Goal: Task Accomplishment & Management: Complete application form

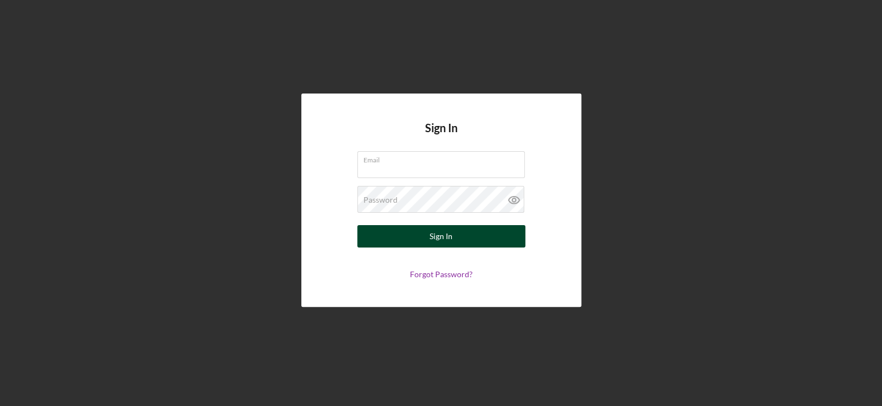
type input "[EMAIL_ADDRESS][DOMAIN_NAME]"
click at [454, 238] on button "Sign In" at bounding box center [441, 236] width 168 height 22
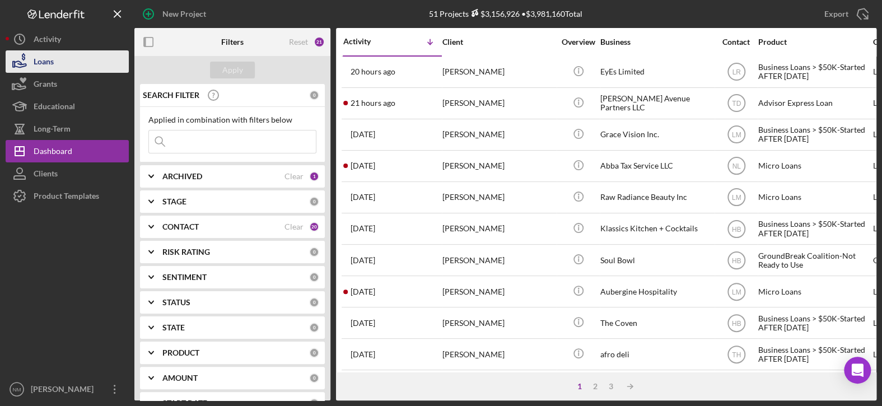
click at [45, 60] on div "Loans" at bounding box center [44, 62] width 20 height 25
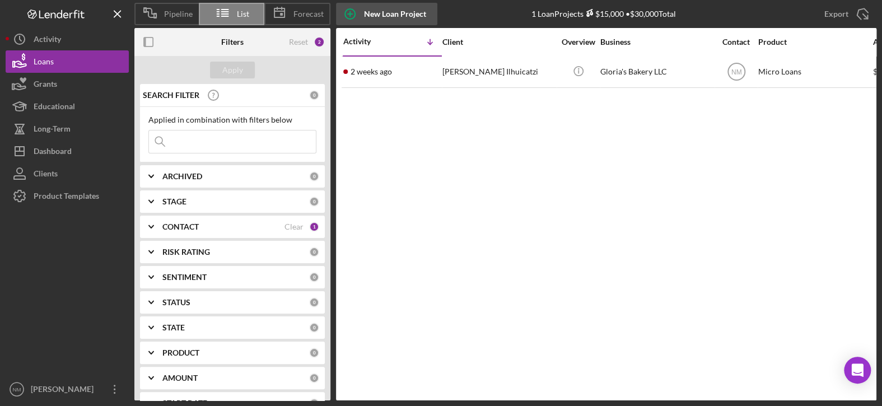
click at [410, 12] on div "New Loan Project" at bounding box center [395, 14] width 62 height 22
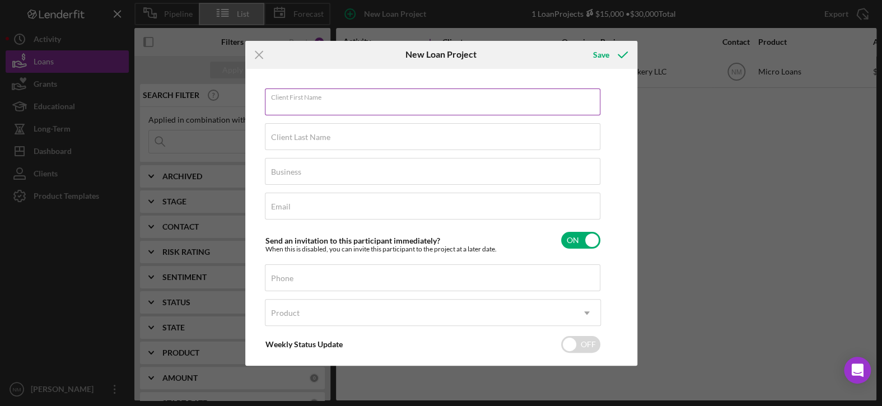
click at [355, 104] on input "Client First Name" at bounding box center [432, 101] width 335 height 27
type input "Eden"
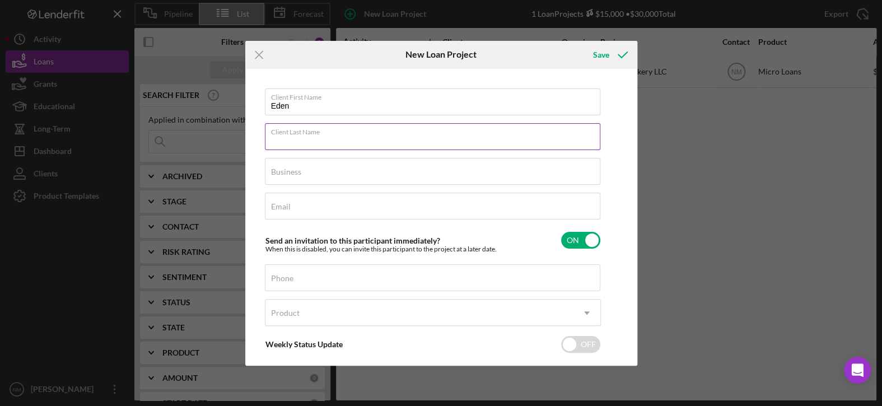
click at [355, 139] on input "Client Last Name" at bounding box center [432, 136] width 335 height 27
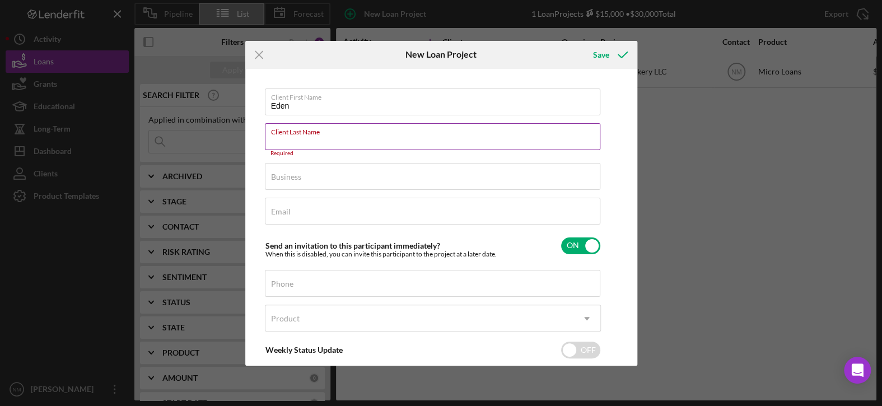
click at [306, 142] on input "Client Last Name" at bounding box center [432, 136] width 335 height 27
paste input "Meconnen"
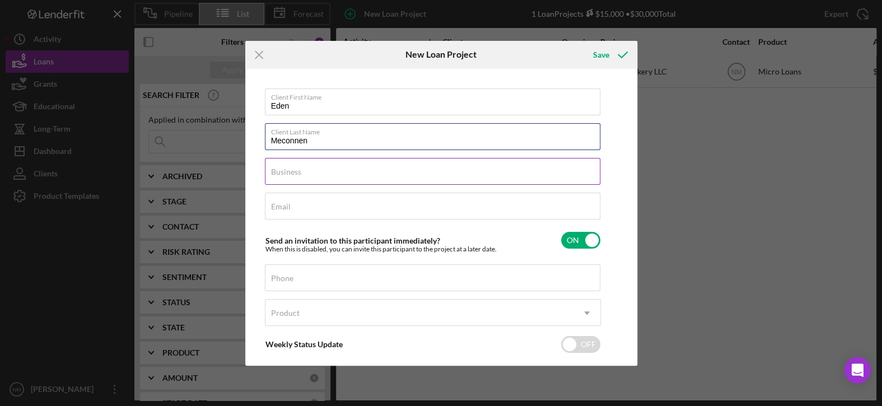
type input "Meconnen"
click at [305, 174] on input "Business" at bounding box center [432, 171] width 335 height 27
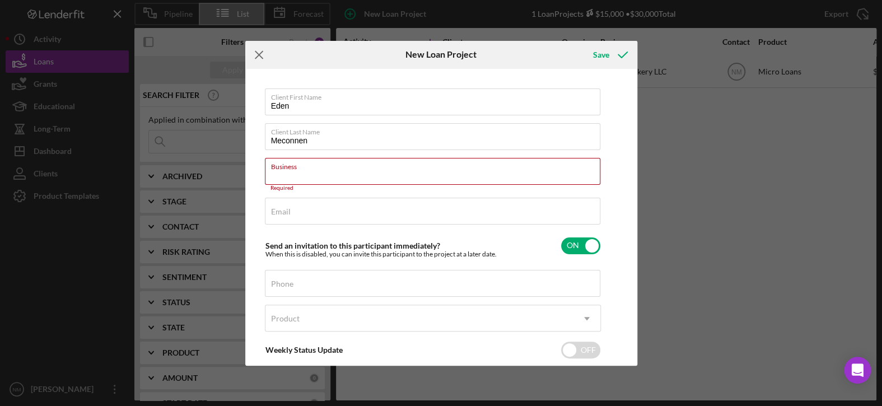
click at [263, 56] on icon "Icon/Menu Close" at bounding box center [259, 55] width 28 height 28
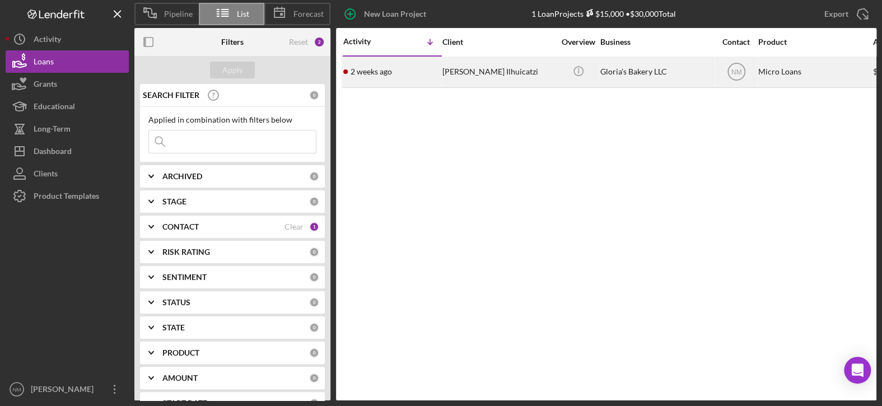
click at [483, 75] on div "[PERSON_NAME] Ilhuicatzi" at bounding box center [498, 72] width 112 height 30
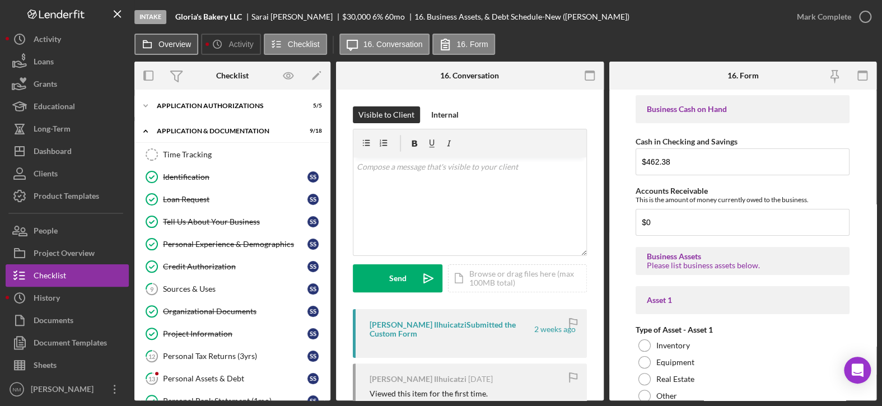
click at [162, 42] on label "Overview" at bounding box center [174, 44] width 32 height 9
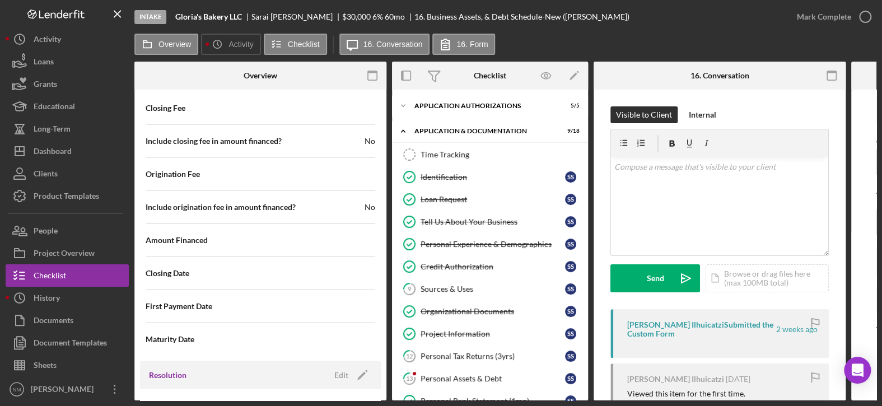
scroll to position [1391, 0]
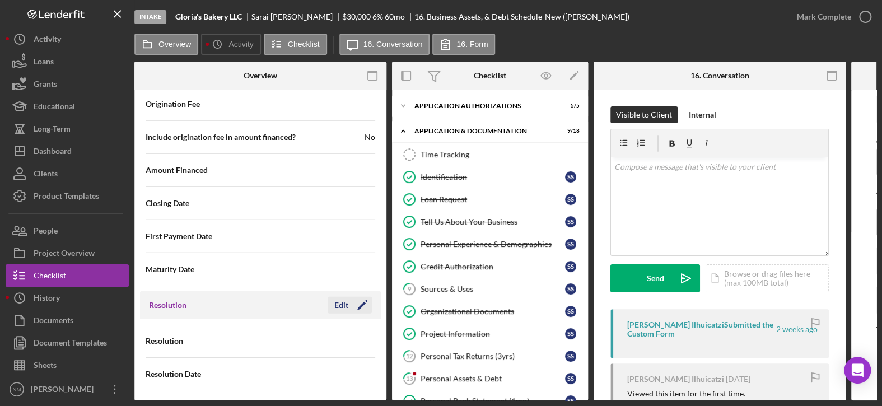
click at [357, 301] on icon "Icon/Edit" at bounding box center [362, 305] width 28 height 28
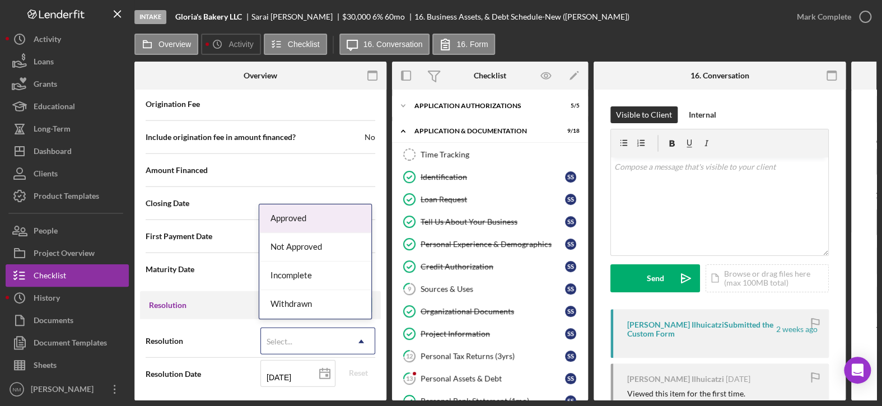
click at [287, 339] on div "Select..." at bounding box center [279, 341] width 26 height 9
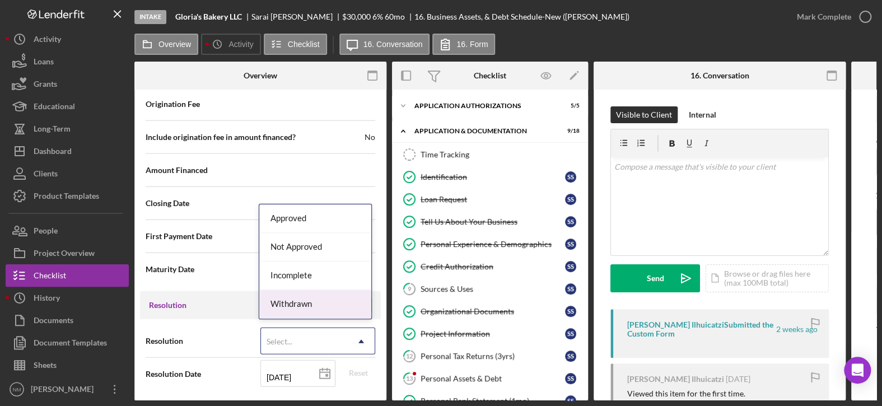
click at [298, 306] on div "Withdrawn" at bounding box center [315, 304] width 112 height 29
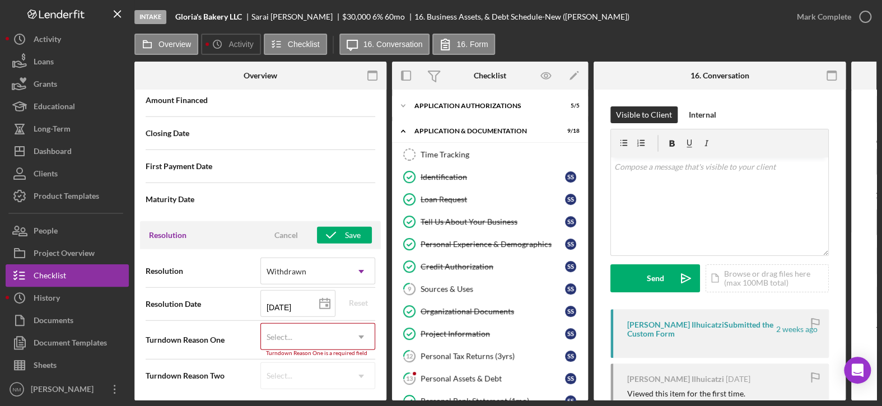
scroll to position [1462, 0]
click at [291, 331] on div "Select..." at bounding box center [279, 335] width 28 height 9
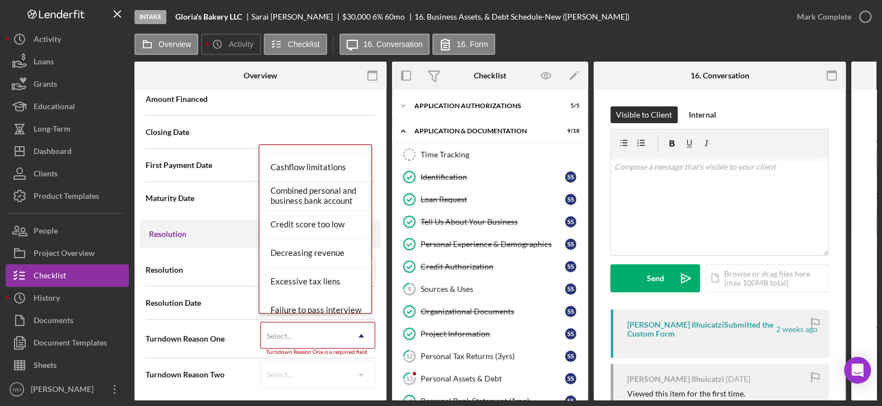
scroll to position [0, 0]
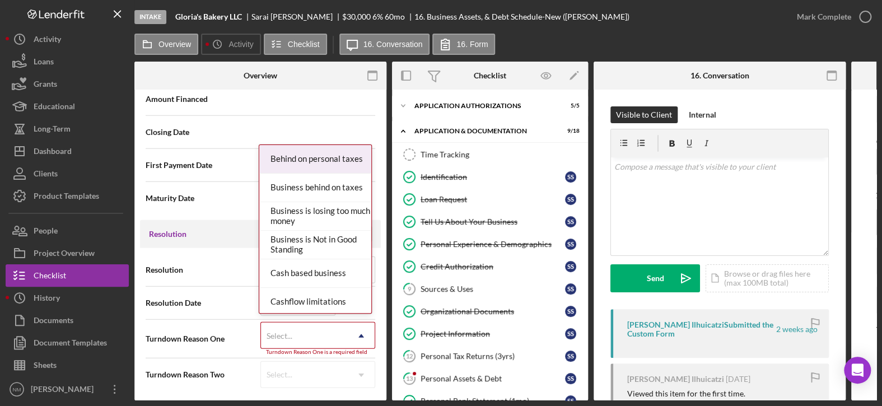
click at [338, 160] on div "Behind on personal taxes" at bounding box center [315, 159] width 112 height 29
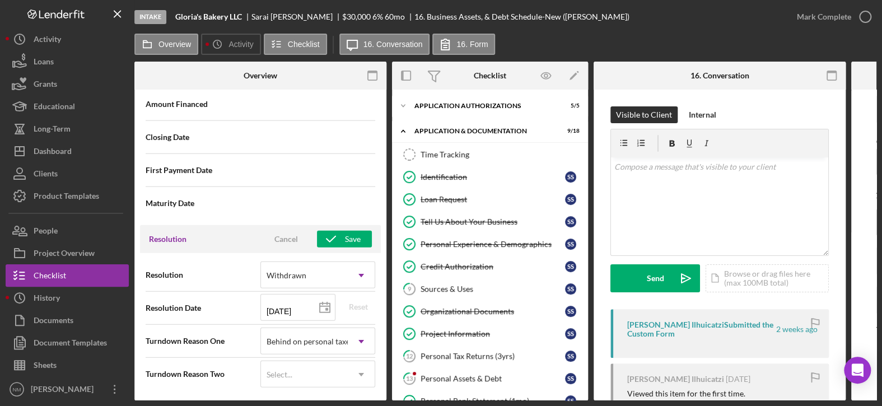
scroll to position [1456, 0]
click at [333, 232] on icon "button" at bounding box center [331, 240] width 28 height 28
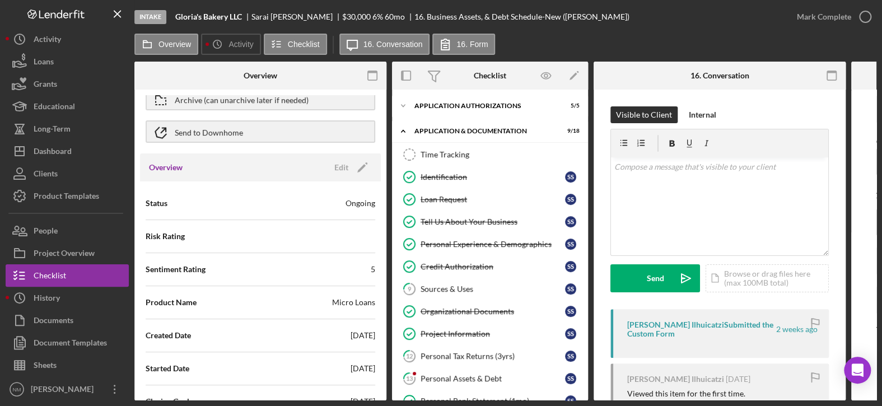
scroll to position [0, 0]
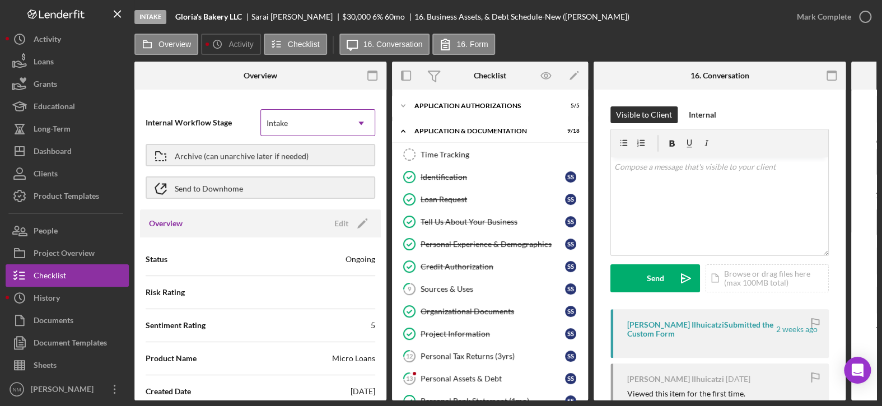
click at [357, 119] on icon "Icon/Dropdown Arrow" at bounding box center [361, 123] width 27 height 27
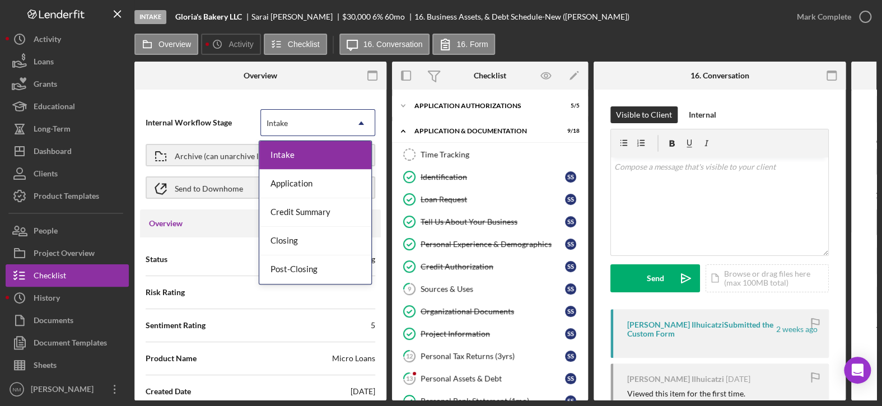
click at [227, 95] on div "Internal Workflow Stage 5 results available. Use Up and Down to choose options,…" at bounding box center [260, 247] width 252 height 305
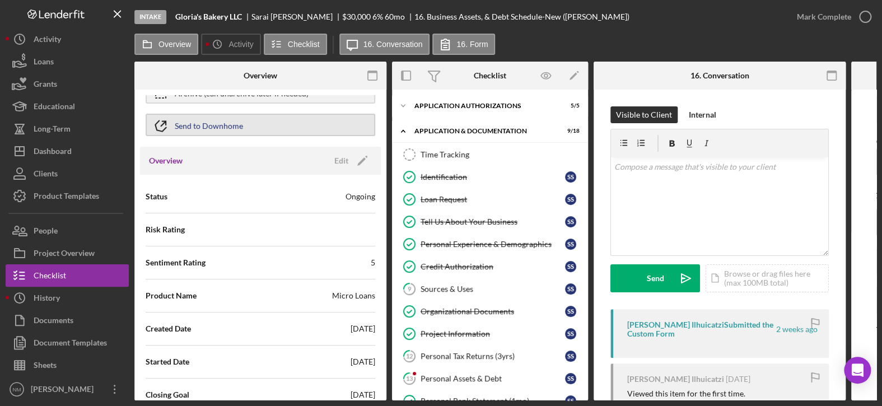
scroll to position [56, 0]
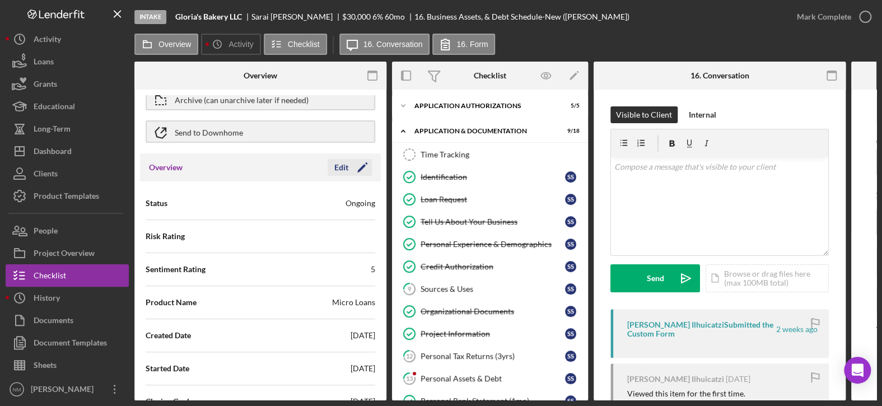
click at [358, 165] on icon "Icon/Edit" at bounding box center [362, 167] width 28 height 28
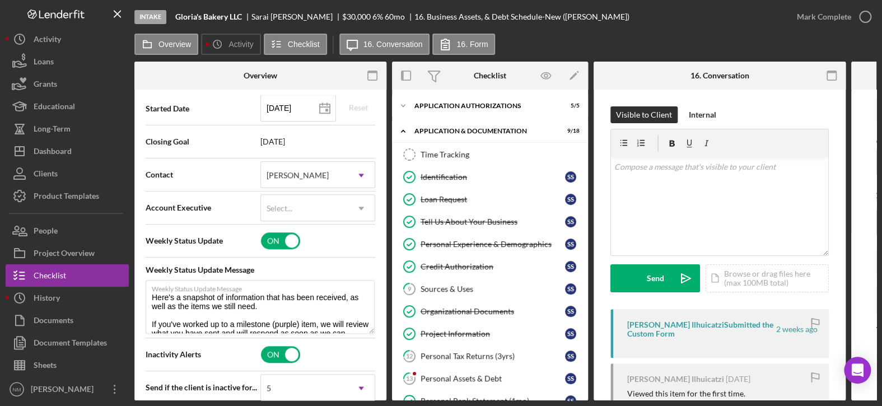
scroll to position [336, 0]
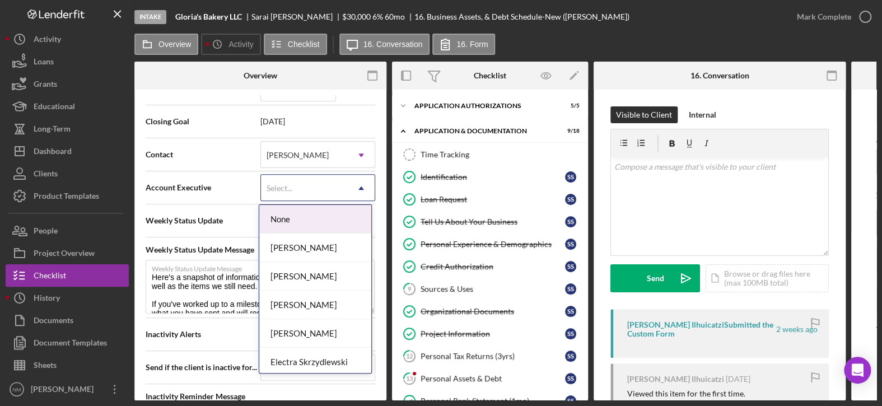
click at [348, 186] on icon "Icon/Dropdown Arrow" at bounding box center [361, 188] width 27 height 27
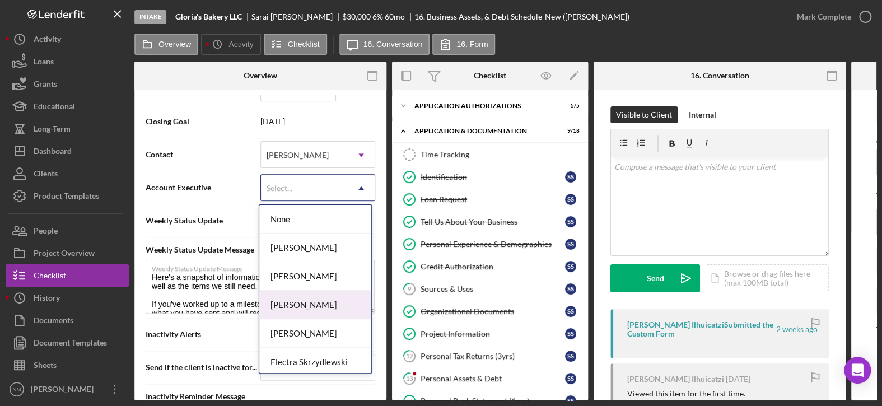
scroll to position [168, 0]
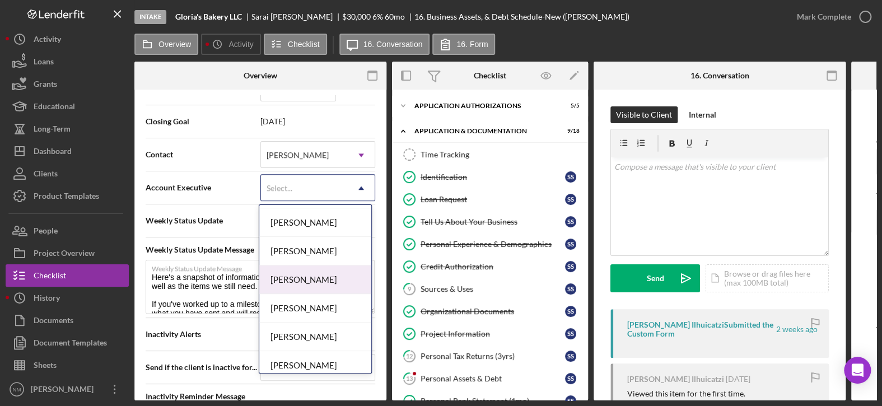
click at [318, 279] on div "[PERSON_NAME]" at bounding box center [315, 279] width 112 height 29
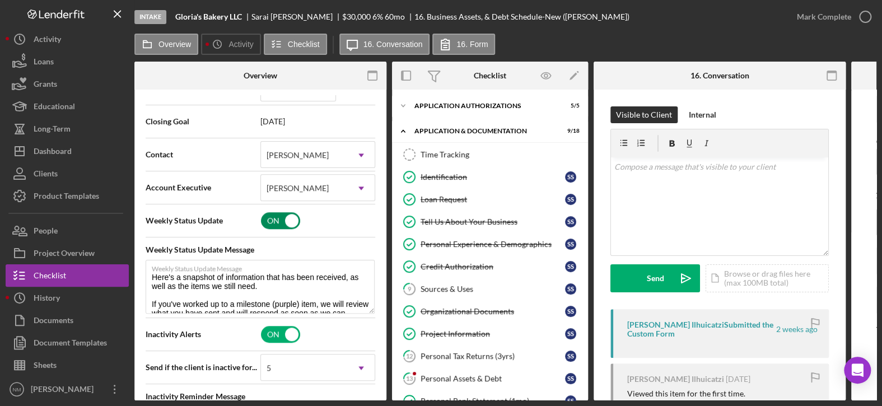
click at [294, 219] on input "checkbox" at bounding box center [280, 220] width 39 height 17
checkbox input "false"
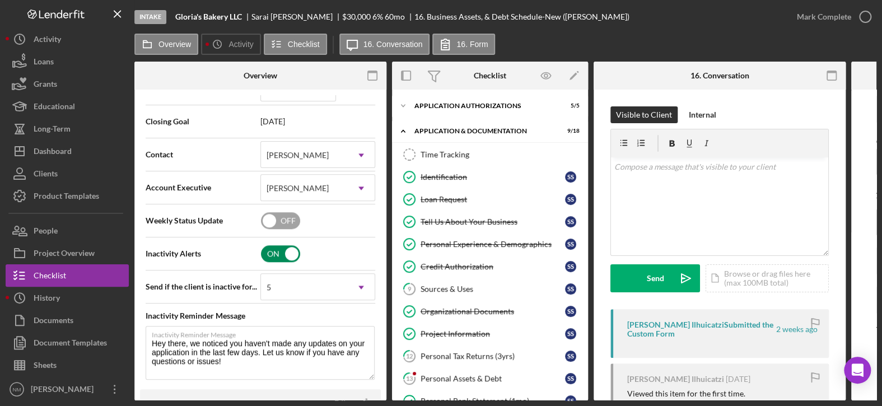
click at [287, 249] on input "checkbox" at bounding box center [280, 253] width 39 height 17
checkbox input "false"
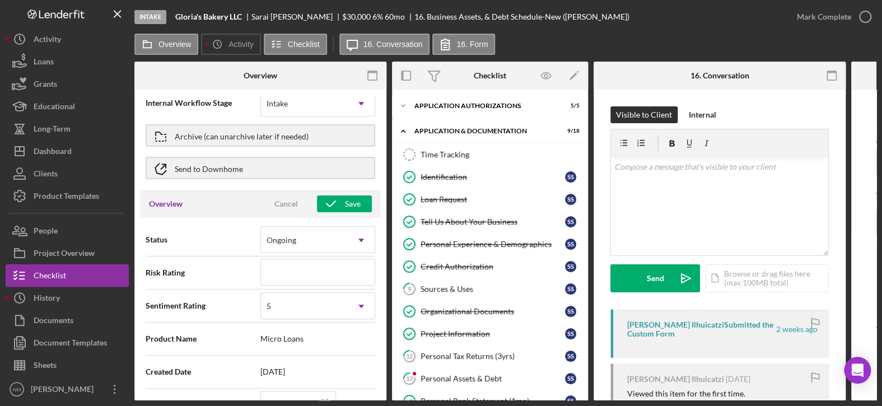
scroll to position [0, 0]
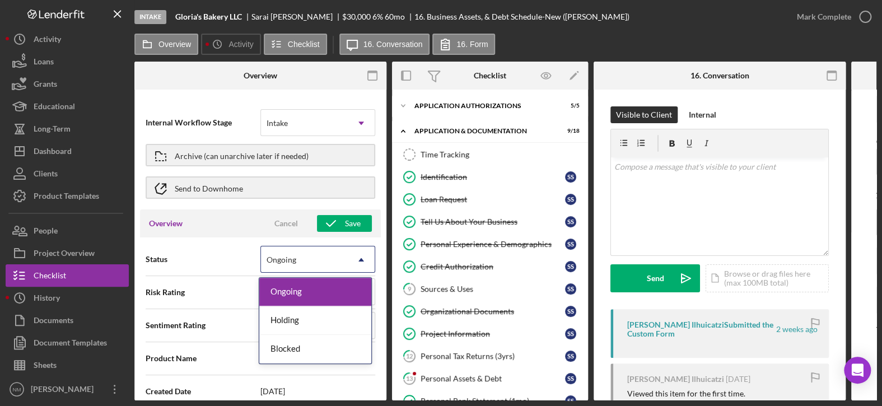
click at [348, 252] on icon "Icon/Dropdown Arrow" at bounding box center [361, 259] width 27 height 27
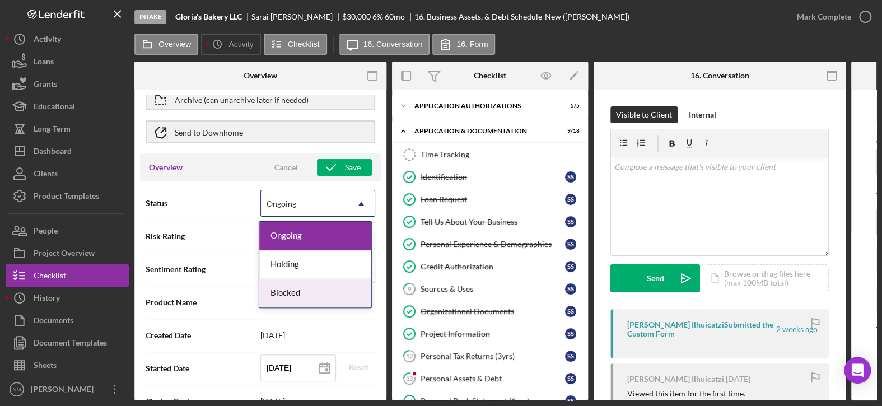
click at [317, 283] on div "Blocked" at bounding box center [315, 293] width 112 height 29
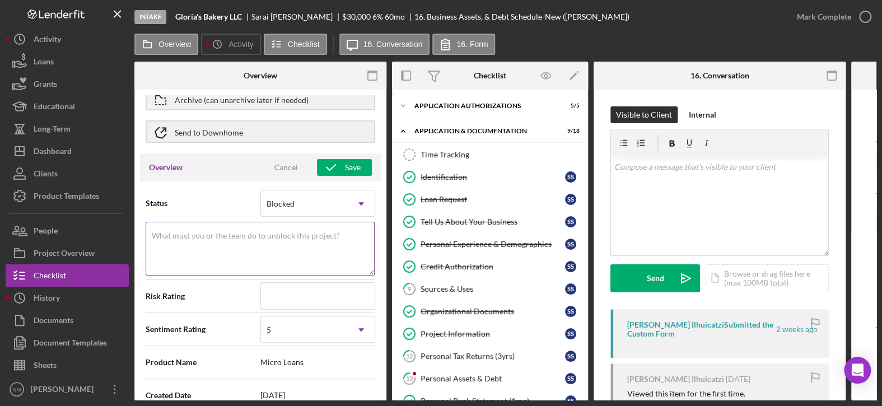
click at [181, 233] on label "What must you or the team do to unblock this project?" at bounding box center [246, 235] width 188 height 9
click at [181, 233] on textarea "What must you or the team do to unblock this project?" at bounding box center [260, 249] width 229 height 54
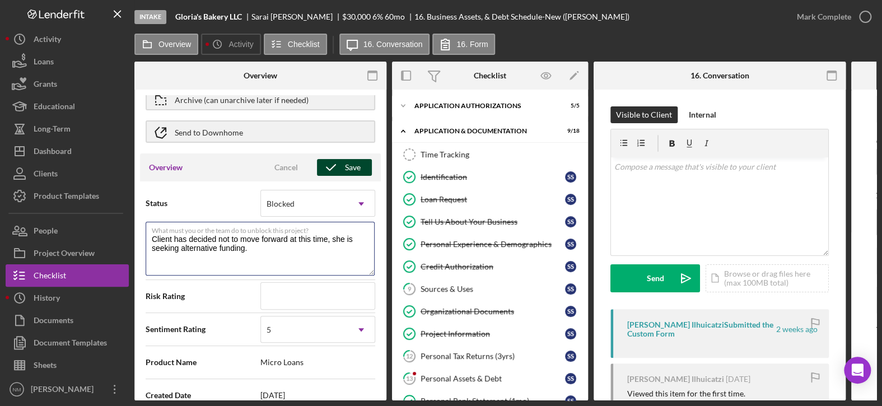
type textarea "Client has decided not to move forward at this time, she is seeking alternative…"
click at [334, 168] on icon "button" at bounding box center [331, 167] width 28 height 28
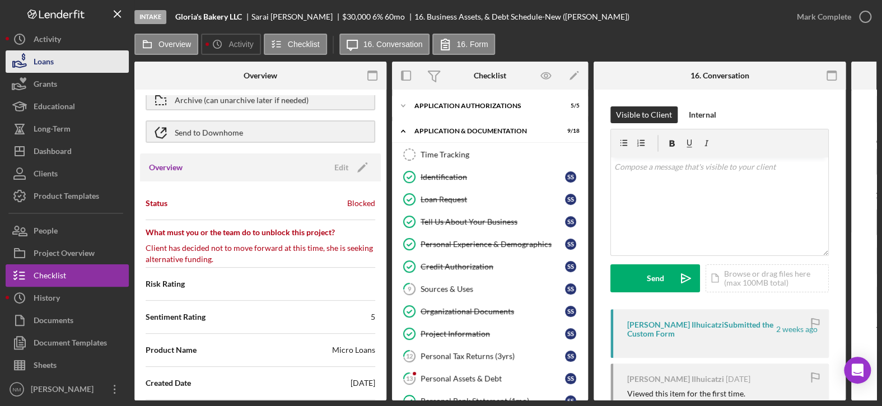
click at [49, 62] on div "Loans" at bounding box center [44, 62] width 20 height 25
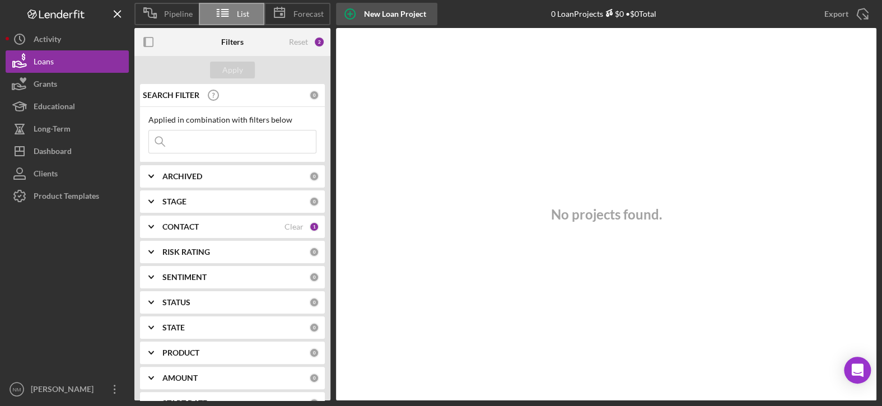
click at [392, 16] on div "New Loan Project" at bounding box center [395, 14] width 62 height 22
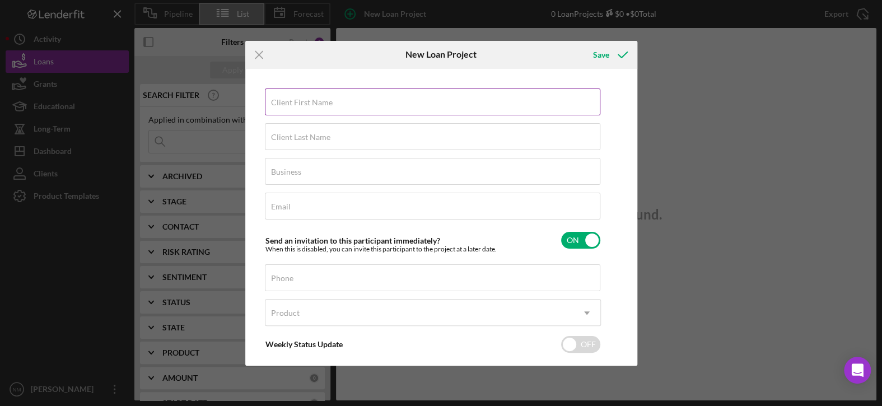
click at [312, 95] on div "Client First Name Required" at bounding box center [433, 102] width 336 height 28
type input "Eden"
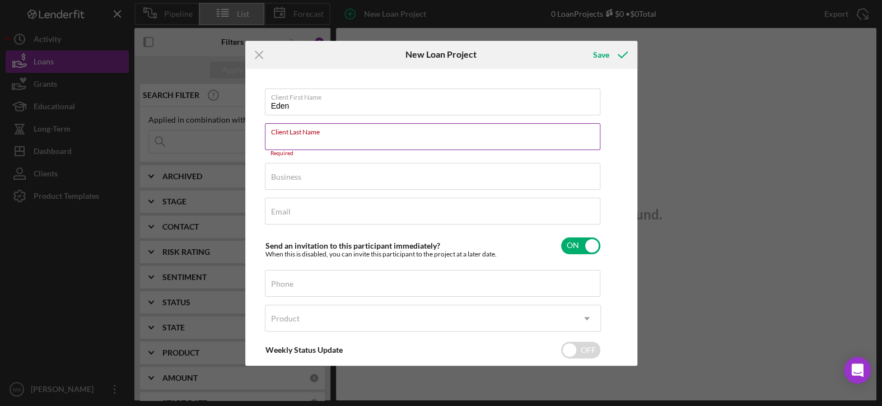
click at [340, 141] on input "Client Last Name" at bounding box center [432, 136] width 335 height 27
paste input "Meconnen"
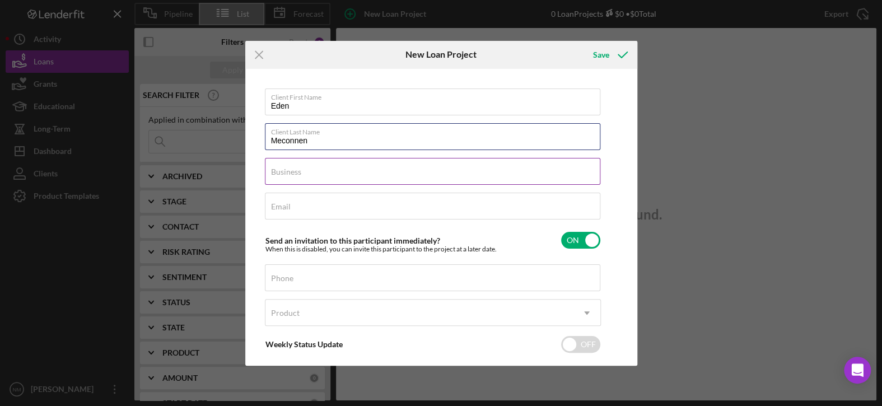
type input "Meconnen"
click at [326, 166] on div "Business Required" at bounding box center [433, 172] width 336 height 28
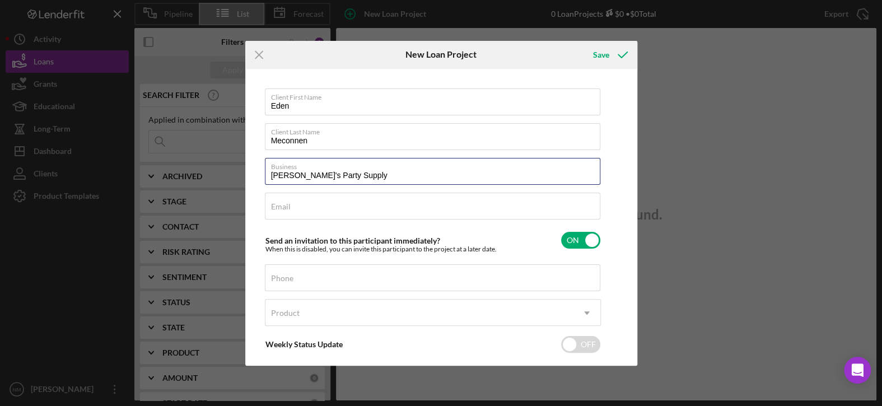
type input "[PERSON_NAME]'s Party Supply"
click at [313, 209] on input "Email" at bounding box center [432, 206] width 335 height 27
paste input "[EMAIL_ADDRESS][DOMAIN_NAME]"
type input "[EMAIL_ADDRESS][DOMAIN_NAME]"
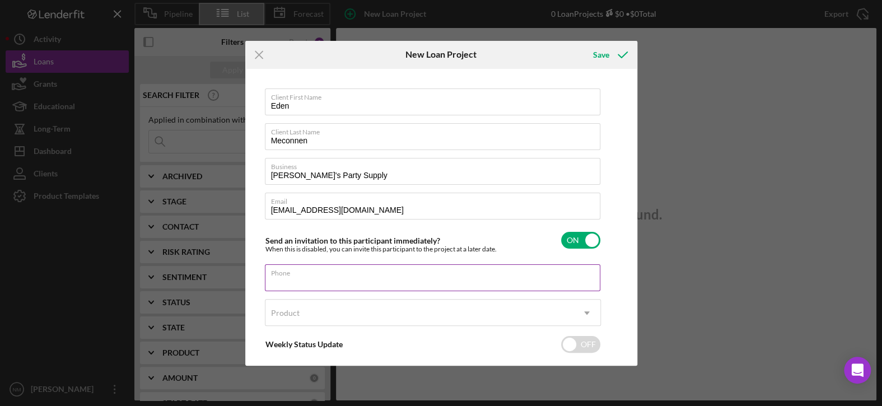
click at [302, 282] on input "Phone" at bounding box center [432, 277] width 335 height 27
paste input "[PHONE_NUMBER]"
type input "[PHONE_NUMBER]"
click at [317, 313] on div "Product" at bounding box center [419, 313] width 308 height 26
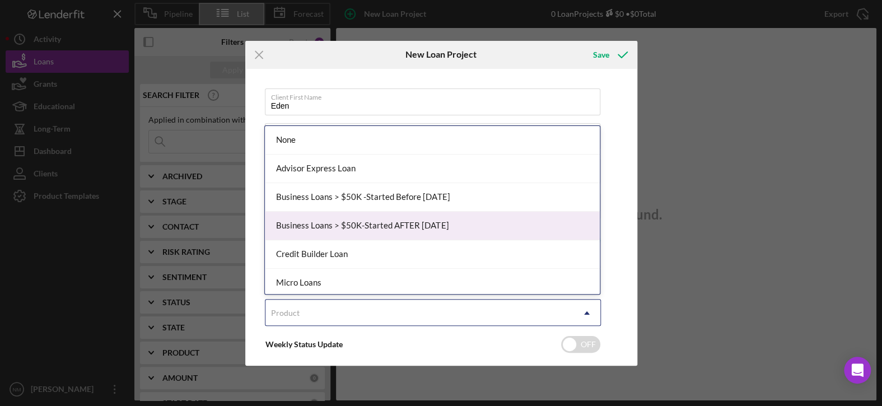
click at [395, 227] on div "Business Loans > $50K-Started AFTER [DATE]" at bounding box center [432, 226] width 335 height 29
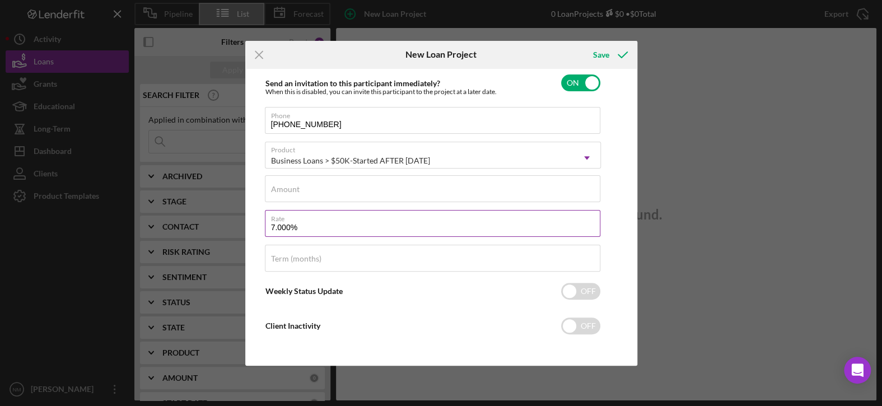
scroll to position [160, 0]
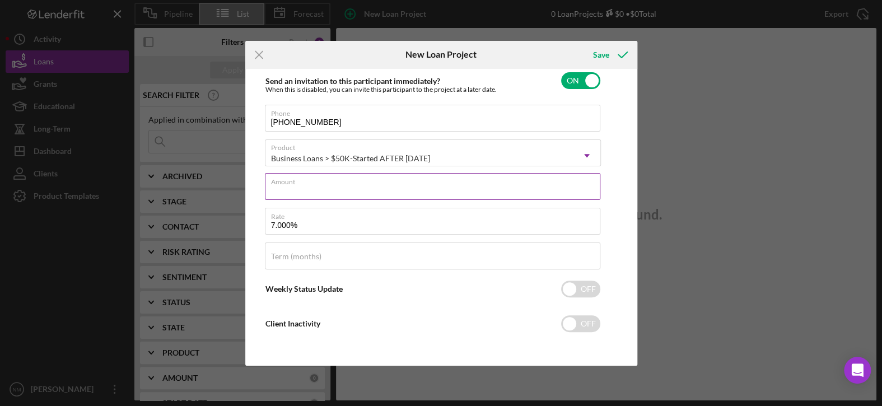
click at [375, 191] on input "Amount" at bounding box center [432, 186] width 335 height 27
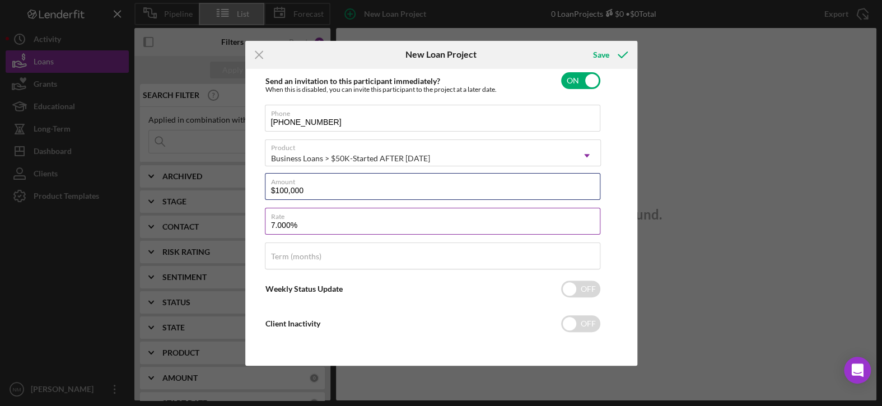
type input "$100,000"
click at [343, 233] on input "7.000%" at bounding box center [432, 221] width 335 height 27
click at [273, 224] on input "7.000%" at bounding box center [432, 221] width 335 height 27
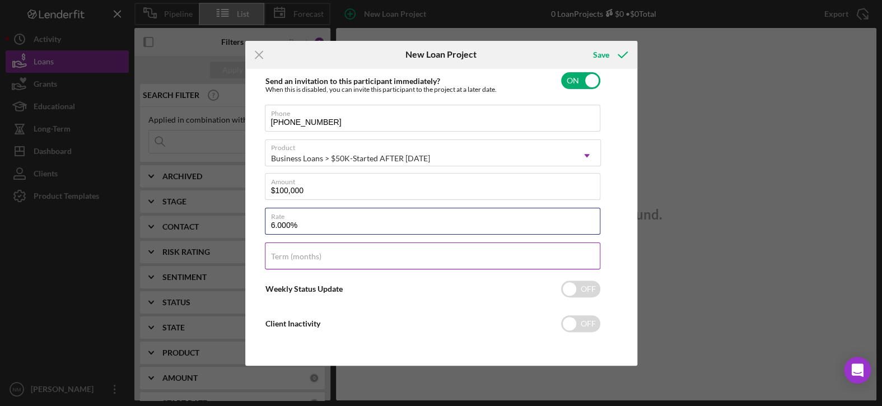
type input "6.000%"
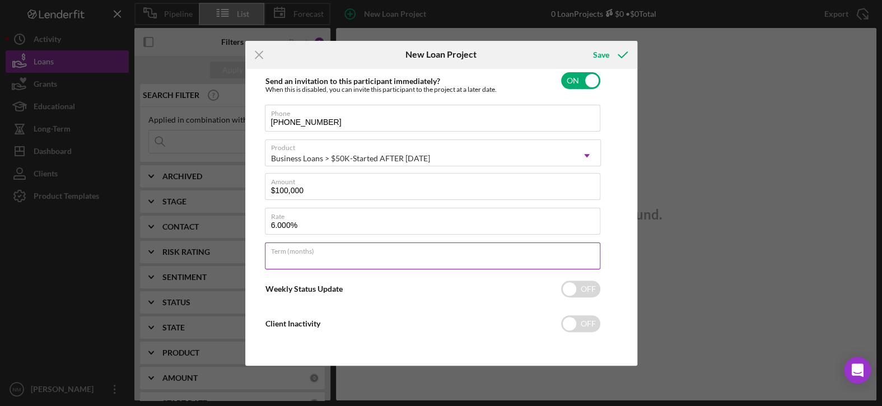
click at [369, 261] on input "Term (months)" at bounding box center [432, 255] width 335 height 27
type input "60"
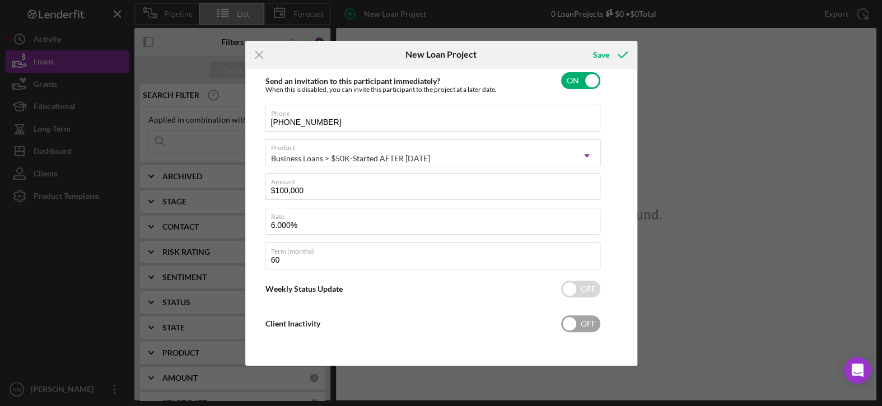
click at [391, 319] on div "Client Inactivity OFF" at bounding box center [433, 324] width 336 height 24
checkbox input "true"
click at [564, 282] on input "checkbox" at bounding box center [580, 288] width 39 height 17
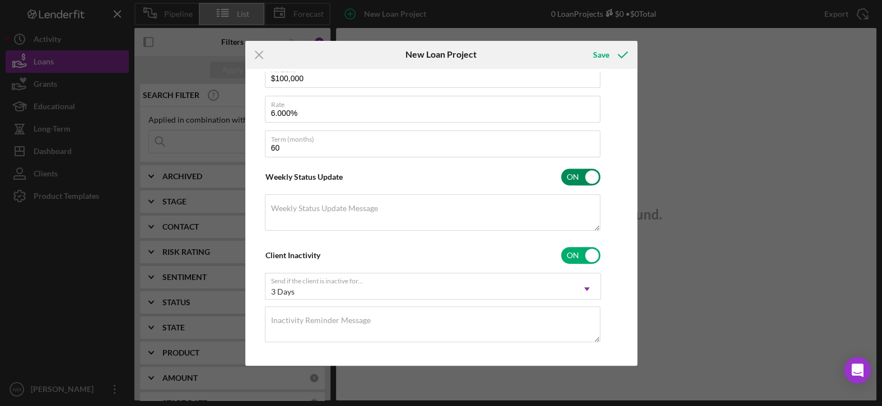
scroll to position [279, 0]
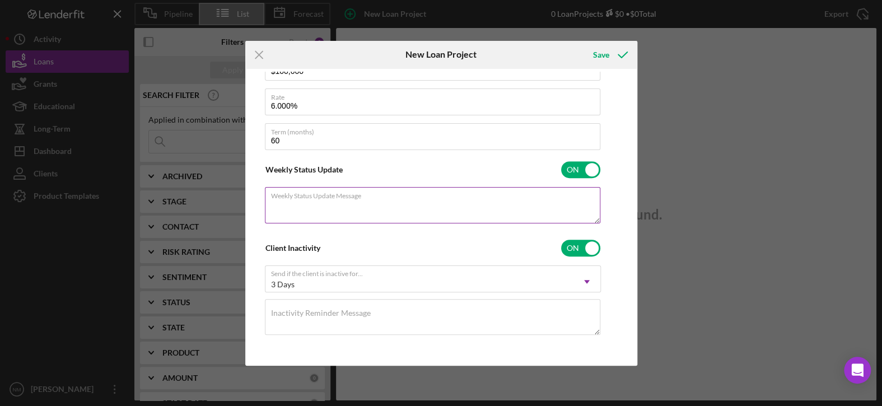
click at [479, 202] on textarea "Weekly Status Update Message" at bounding box center [432, 205] width 335 height 36
click at [396, 168] on div "Weekly Status Update ON" at bounding box center [433, 170] width 336 height 24
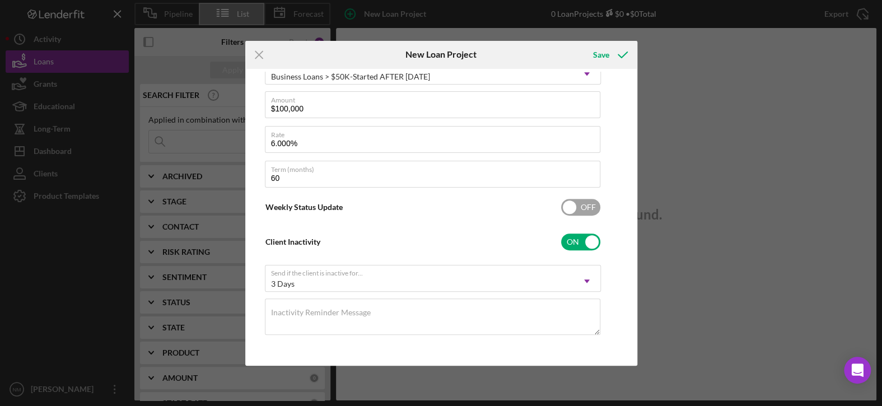
click at [575, 205] on input "checkbox" at bounding box center [580, 207] width 39 height 17
checkbox input "true"
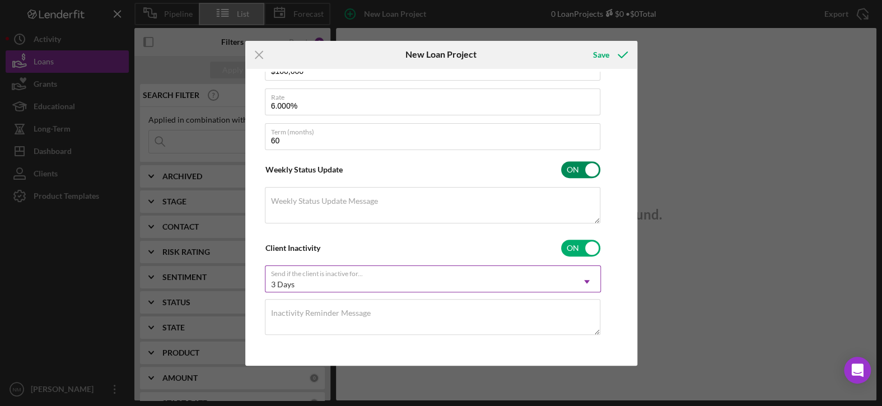
click at [443, 271] on div "3 Days" at bounding box center [419, 284] width 308 height 26
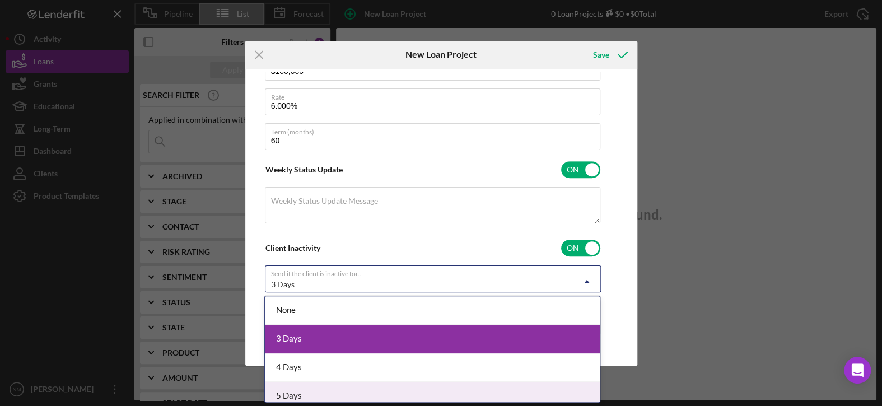
scroll to position [7, 0]
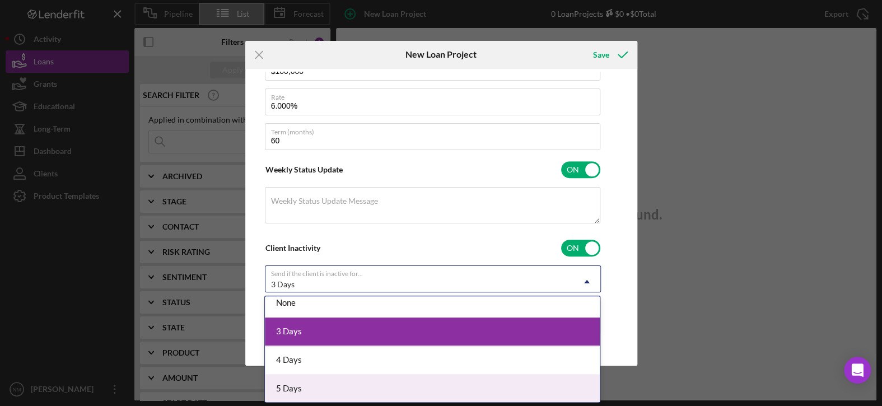
click at [299, 390] on div "5 Days" at bounding box center [432, 388] width 335 height 29
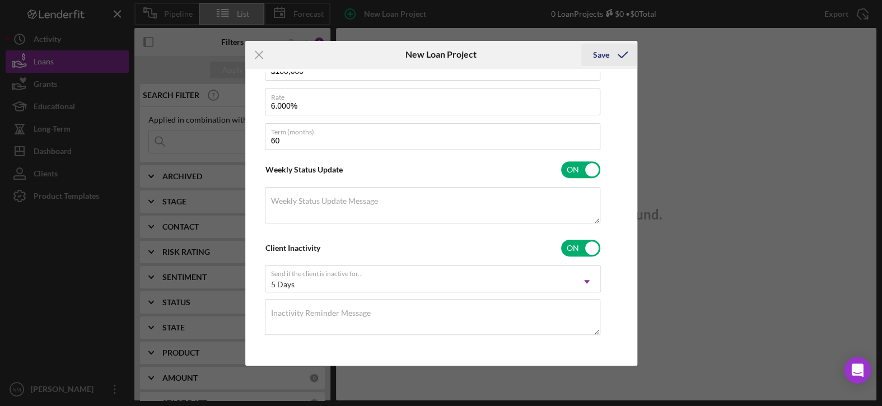
click at [605, 59] on div "Save" at bounding box center [600, 55] width 16 height 22
checkbox input "false"
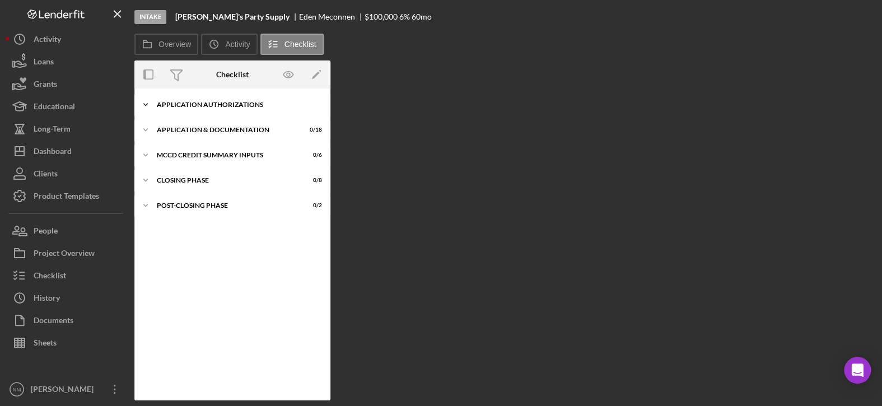
click at [142, 101] on icon "Icon/Expander" at bounding box center [145, 104] width 22 height 22
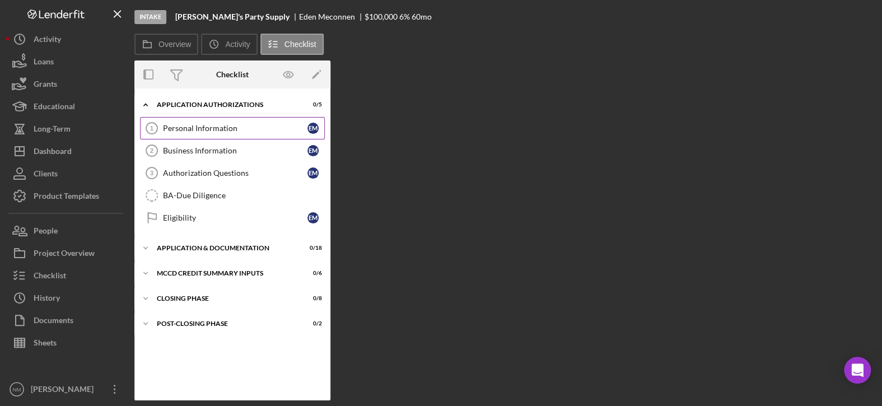
click at [224, 130] on div "Personal Information" at bounding box center [235, 128] width 144 height 9
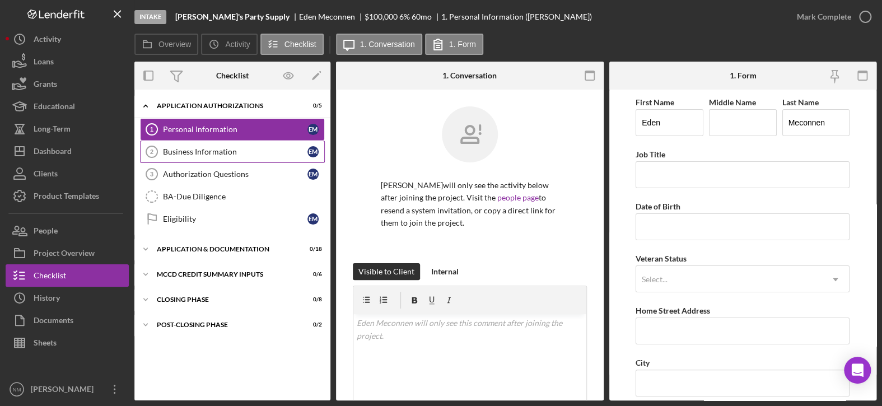
click at [212, 152] on div "Business Information" at bounding box center [235, 151] width 144 height 9
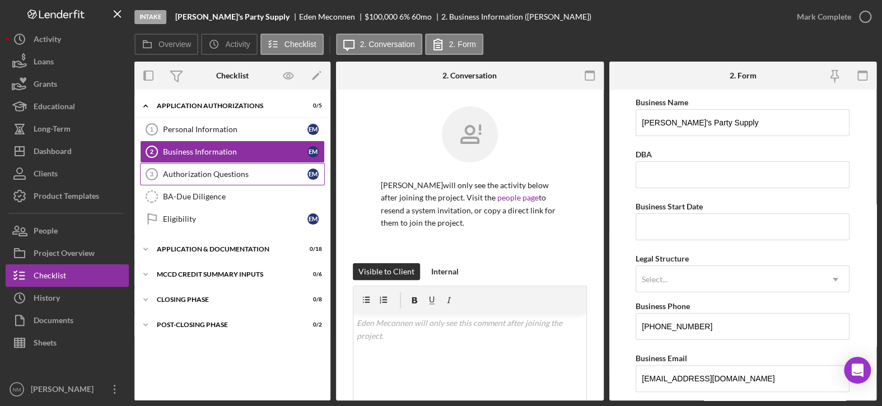
click at [207, 171] on div "Authorization Questions" at bounding box center [235, 174] width 144 height 9
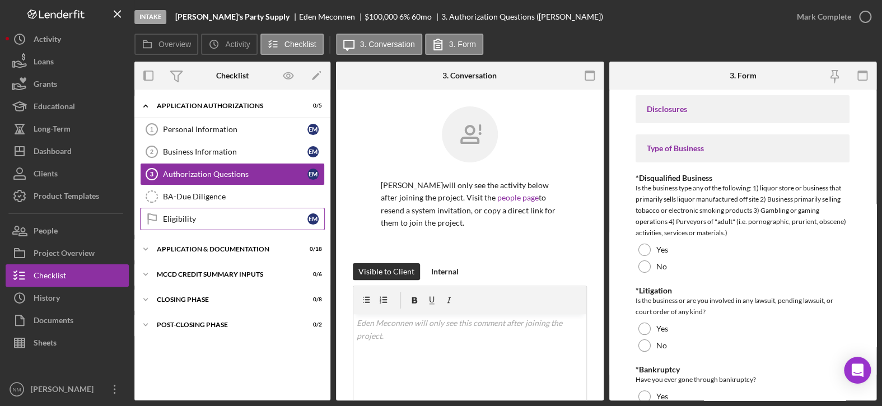
click at [198, 224] on link "Eligibility Eligibility E M" at bounding box center [232, 219] width 185 height 22
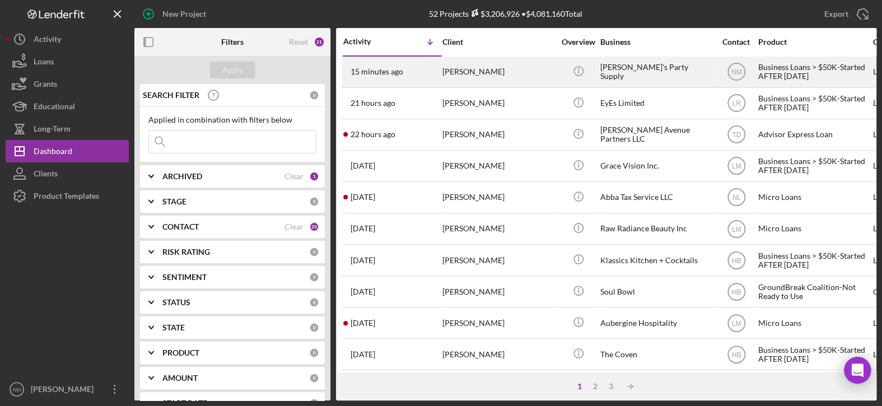
click at [460, 76] on div "[PERSON_NAME]" at bounding box center [498, 72] width 112 height 30
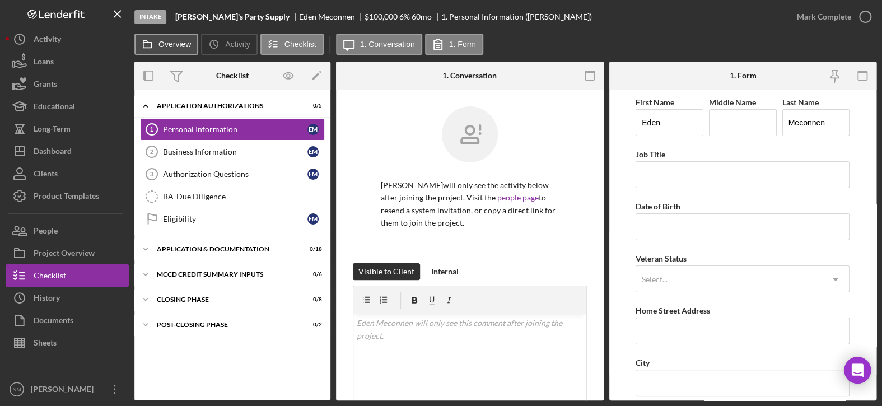
click at [173, 45] on label "Overview" at bounding box center [174, 44] width 32 height 9
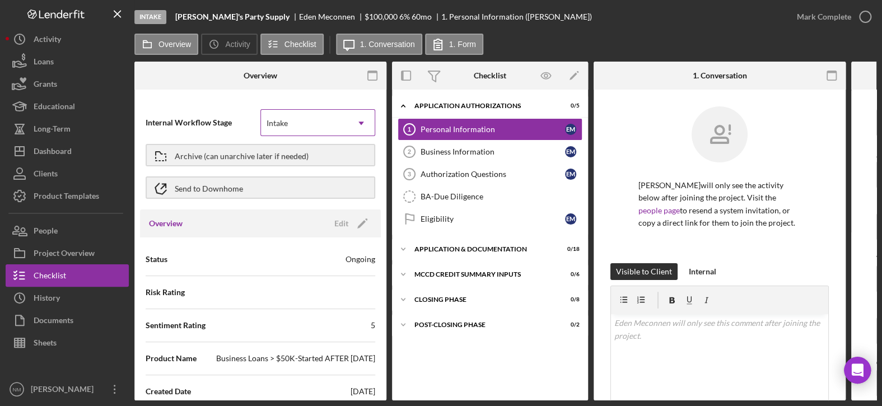
click at [358, 125] on icon "Icon/Dropdown Arrow" at bounding box center [361, 123] width 27 height 27
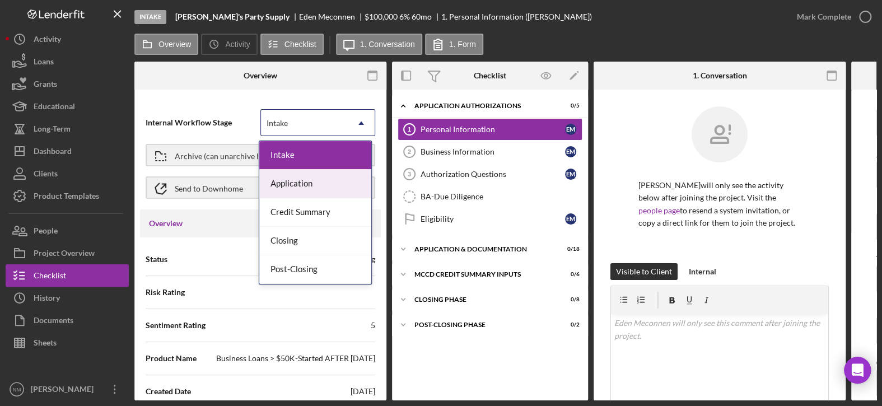
click at [341, 184] on div "Application" at bounding box center [315, 184] width 112 height 29
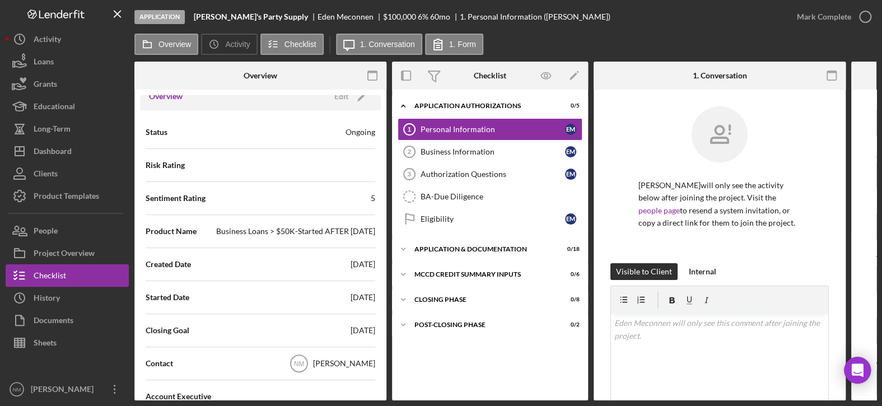
scroll to position [56, 0]
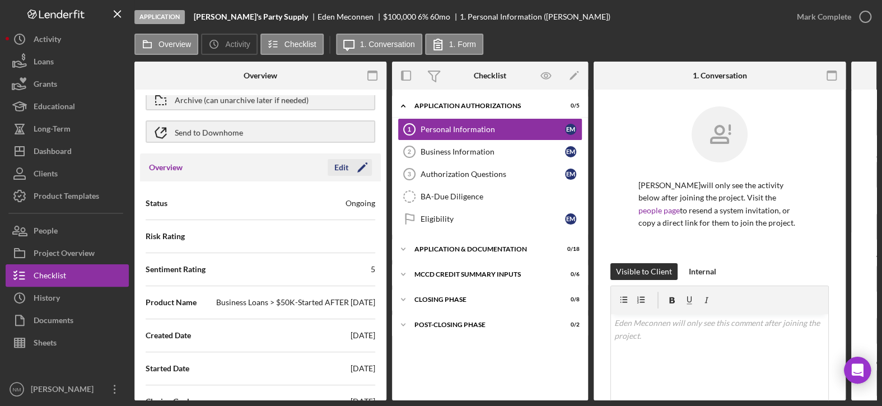
click at [359, 166] on polygon "button" at bounding box center [361, 168] width 8 height 8
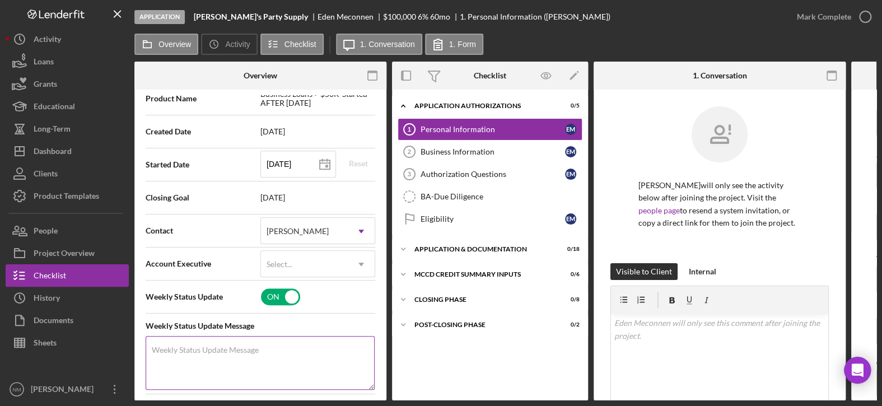
scroll to position [280, 0]
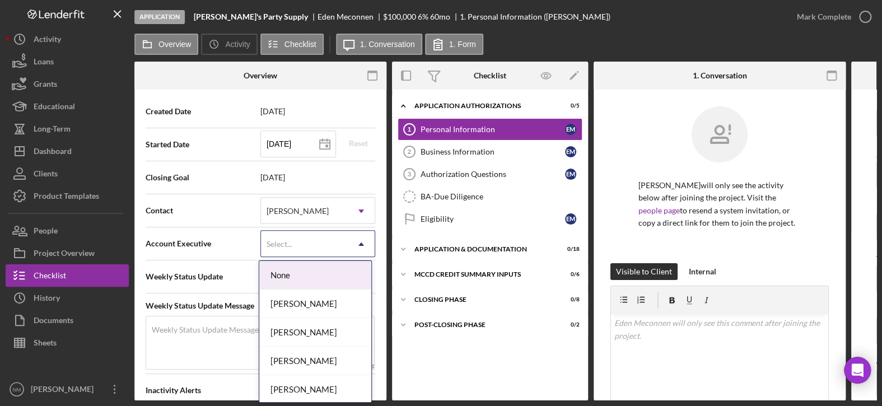
click at [336, 244] on div "Select..." at bounding box center [304, 244] width 87 height 26
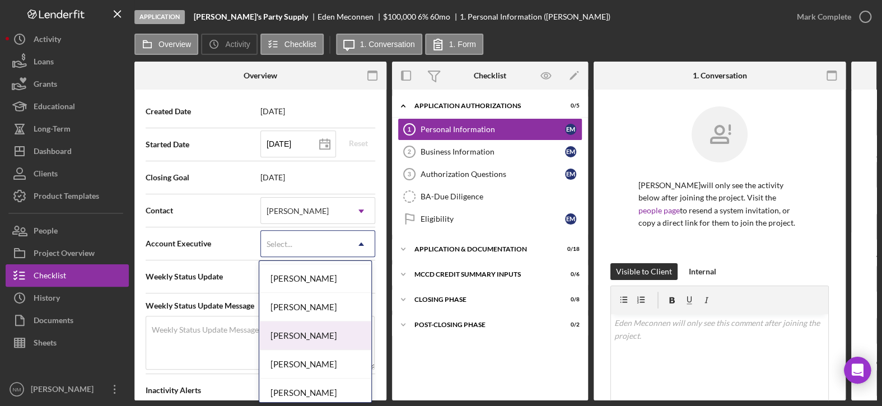
click at [319, 337] on div "[PERSON_NAME]" at bounding box center [315, 335] width 112 height 29
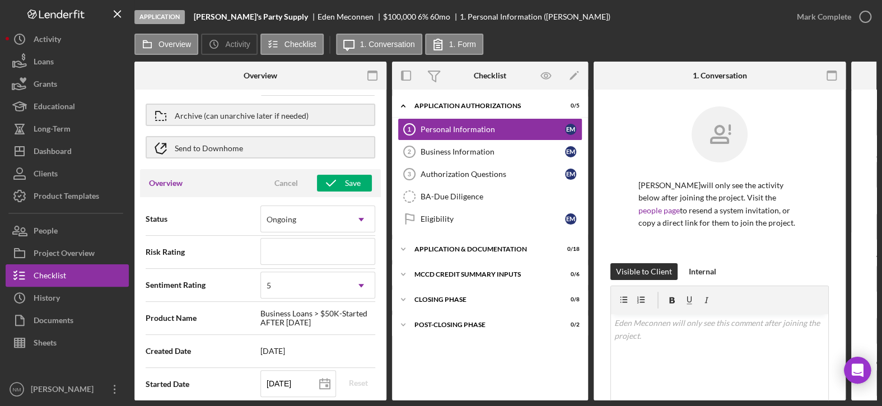
scroll to position [0, 0]
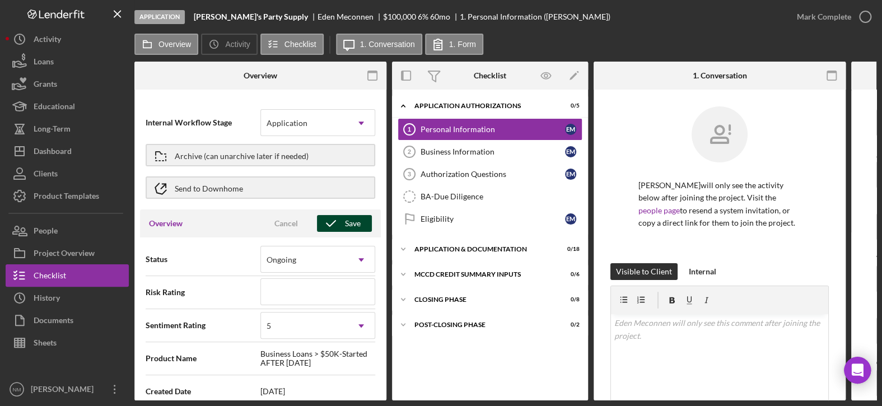
click at [345, 223] on div "Save" at bounding box center [353, 223] width 16 height 17
